Goal: Check status

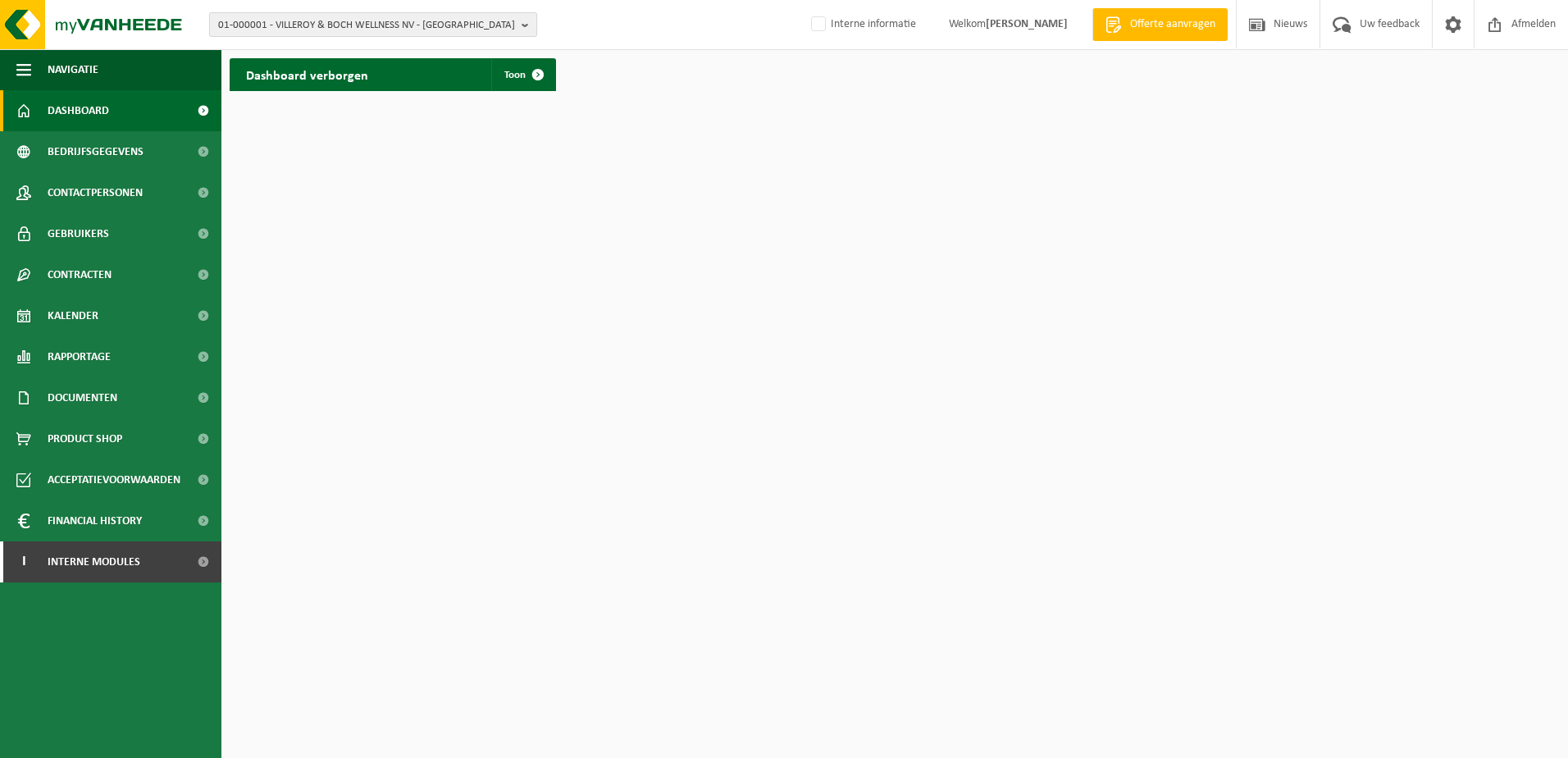
click at [309, 28] on span "01-000001 - VILLEROY & BOCH WELLNESS NV - [GEOGRAPHIC_DATA]" at bounding box center [366, 25] width 297 height 24
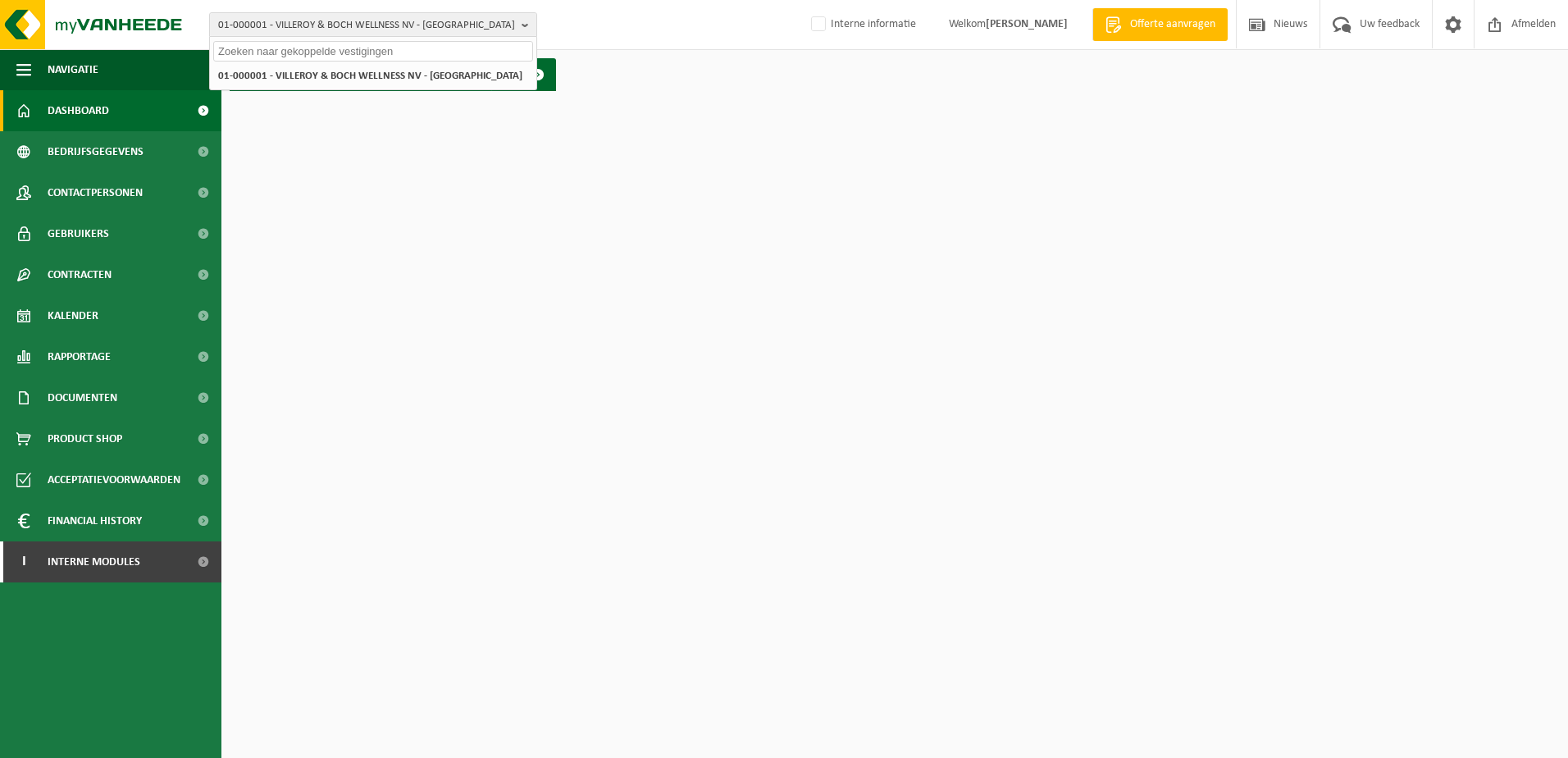
click at [303, 46] on input "text" at bounding box center [373, 52] width 319 height 21
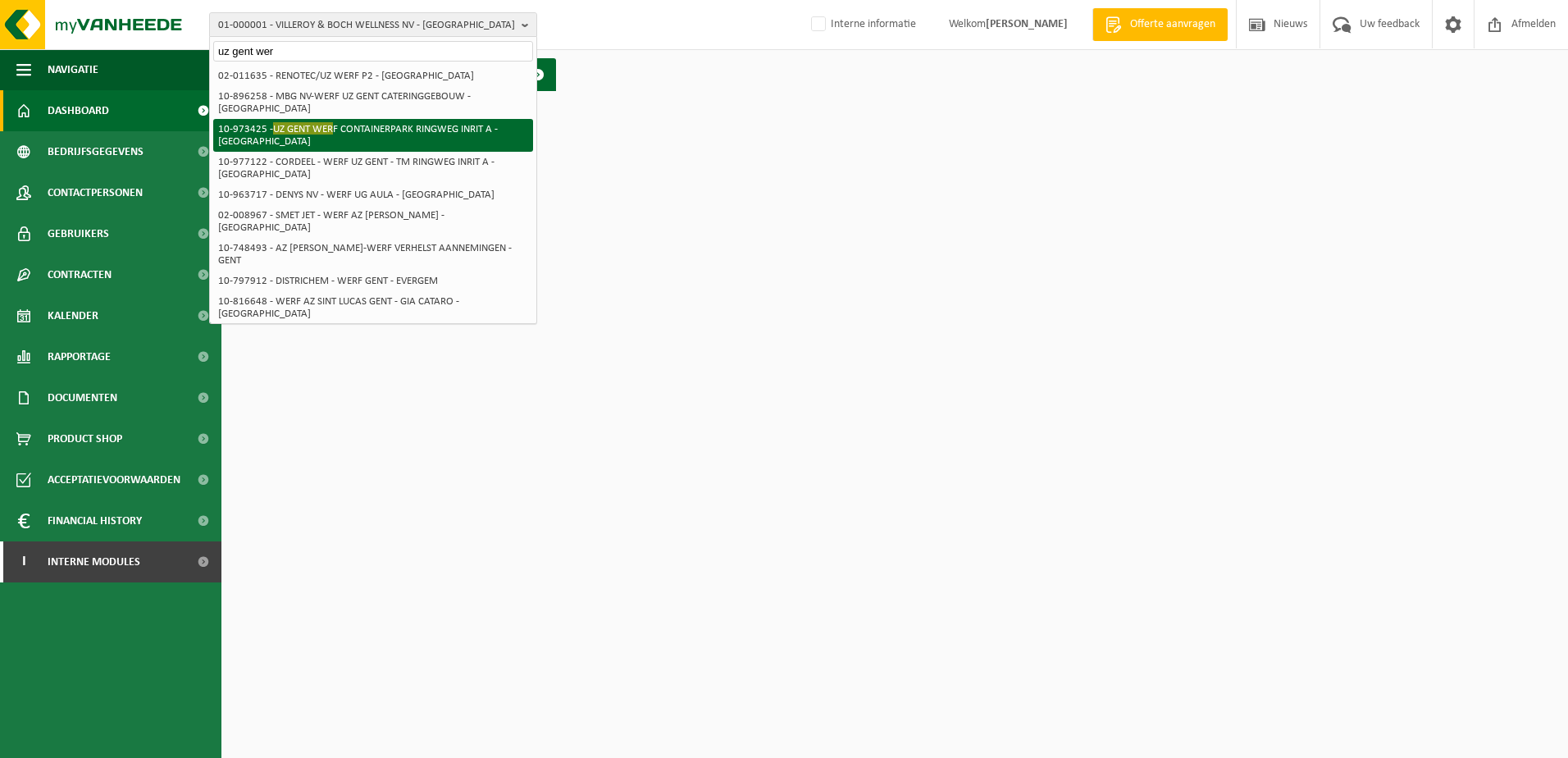
type input "uz gent wer"
click at [370, 122] on li "10-973425 - UZ [GEOGRAPHIC_DATA] INRIT A - [GEOGRAPHIC_DATA]" at bounding box center [373, 135] width 319 height 33
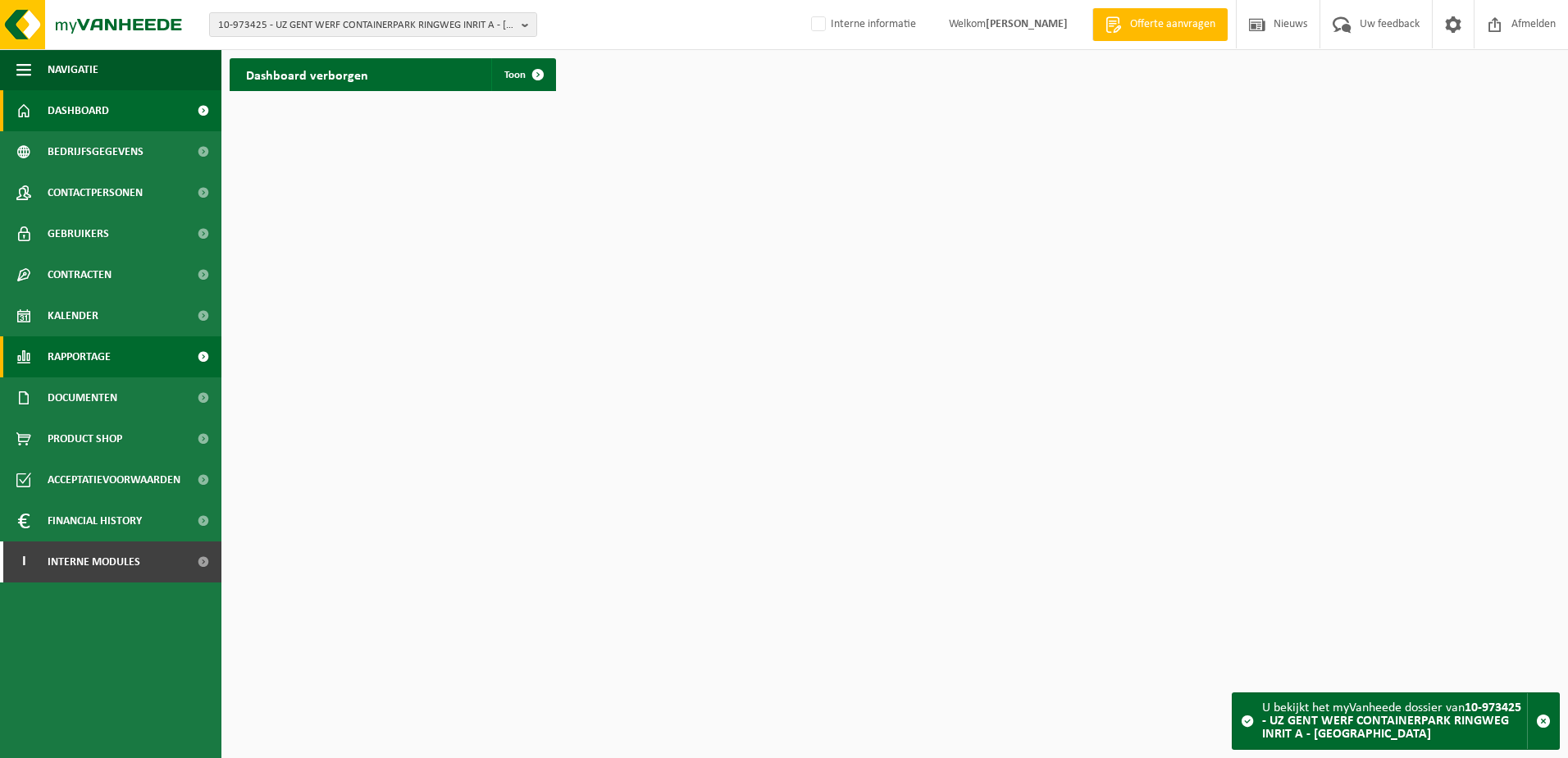
click at [122, 366] on link "Rapportage" at bounding box center [111, 357] width 221 height 41
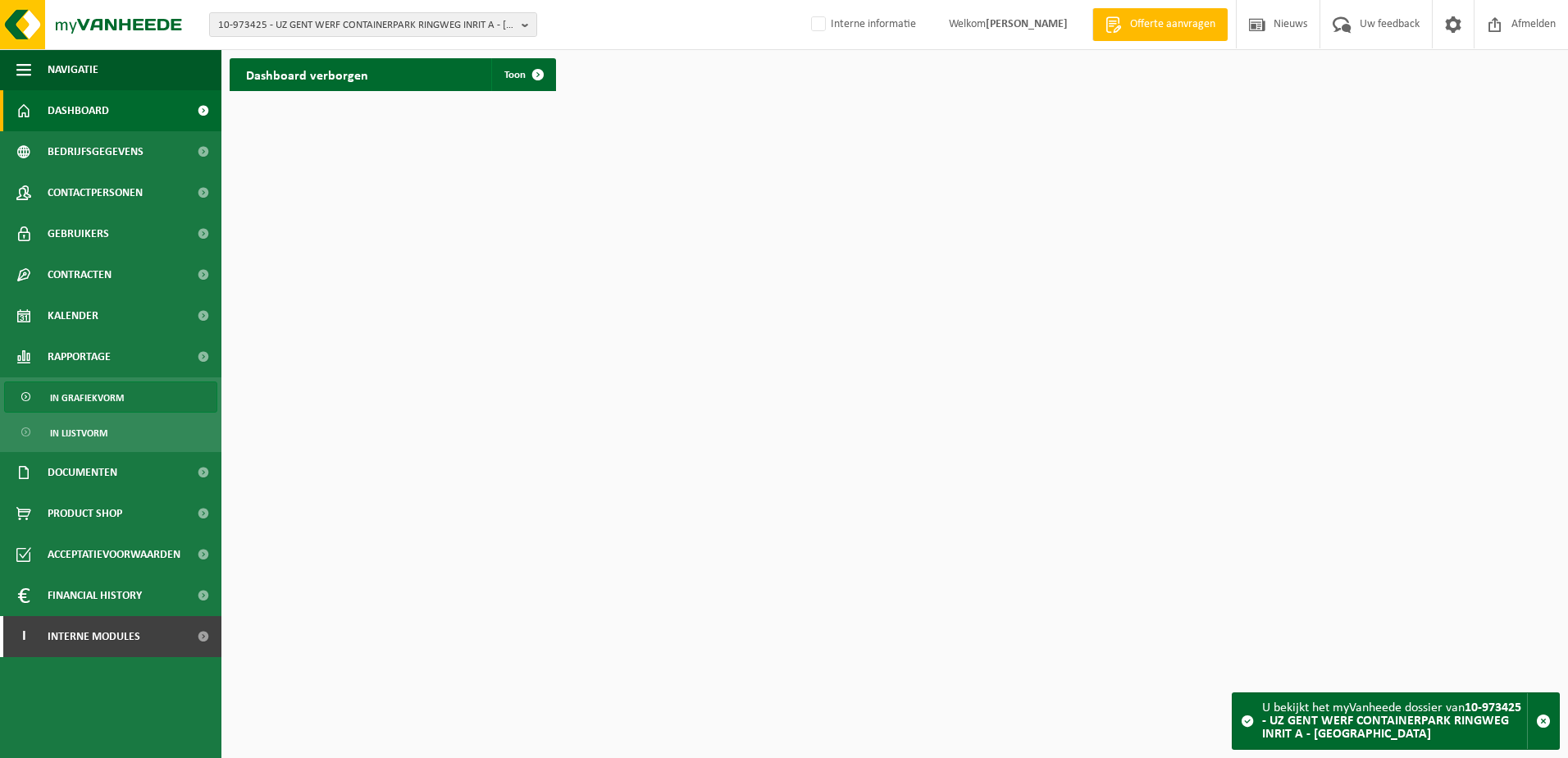
click at [103, 393] on span "In grafiekvorm" at bounding box center [86, 397] width 74 height 31
